Goal: Communication & Community: Answer question/provide support

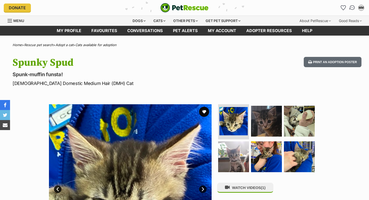
click at [351, 8] on img "Conversations" at bounding box center [352, 8] width 7 height 7
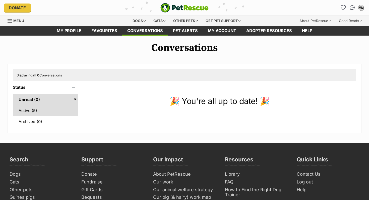
click at [52, 114] on link "Active (5)" at bounding box center [45, 110] width 65 height 11
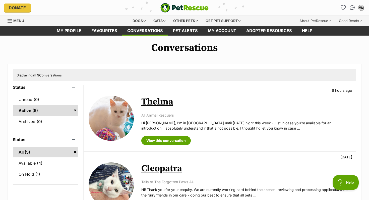
click at [158, 98] on link "Thelma" at bounding box center [157, 101] width 32 height 11
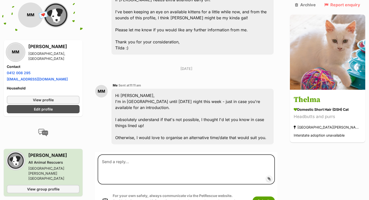
scroll to position [60, 0]
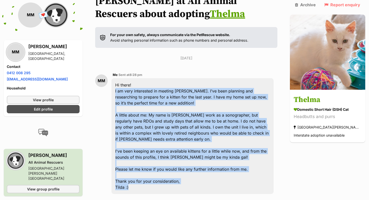
drag, startPoint x: 135, startPoint y: 174, endPoint x: 119, endPoint y: 77, distance: 98.1
click at [119, 78] on div "Hi there! I am very interested in meeting Thelma. I’ve been planning and resear…" at bounding box center [192, 136] width 162 height 116
click at [175, 83] on div "Hi there! I am very interested in meeting Thelma. I’ve been planning and resear…" at bounding box center [192, 136] width 162 height 116
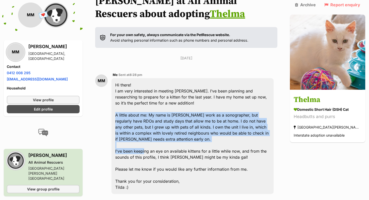
drag, startPoint x: 118, startPoint y: 100, endPoint x: 147, endPoint y: 137, distance: 46.7
click at [147, 137] on div "Hi there! I am very interested in meeting Thelma. I’ve been planning and resear…" at bounding box center [192, 136] width 162 height 116
click at [154, 106] on div "Hi there! I am very interested in meeting Thelma. I’ve been planning and resear…" at bounding box center [192, 136] width 162 height 116
drag, startPoint x: 153, startPoint y: 102, endPoint x: 221, endPoint y: 129, distance: 73.9
click at [221, 129] on div "Hi there! I am very interested in meeting Thelma. I’ve been planning and resear…" at bounding box center [192, 136] width 162 height 116
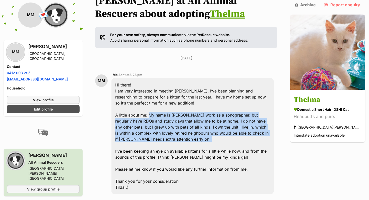
copy div "My name is Matilda- I work as a sonographer, but regularly have RDOs and study …"
